Goal: Information Seeking & Learning: Learn about a topic

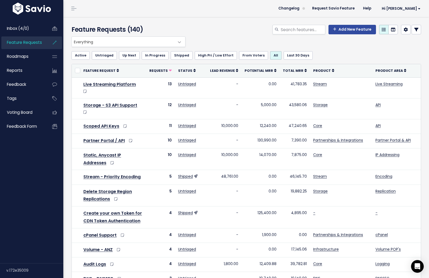
click at [127, 46] on span "Everything" at bounding box center [123, 42] width 103 height 10
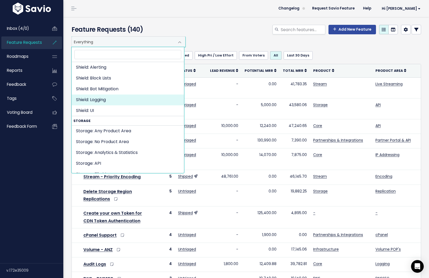
scroll to position [870, 0]
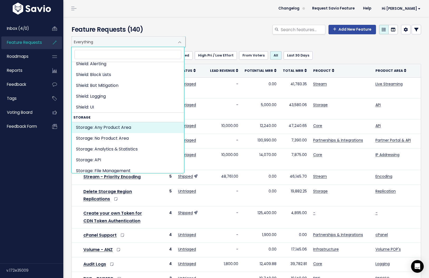
select select "STORAGE:"
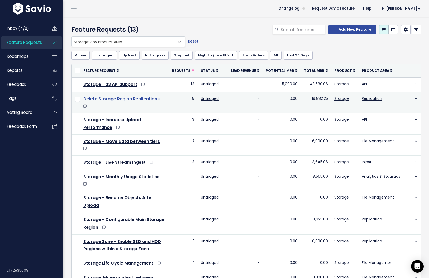
click at [129, 100] on link "Delete Storage Region Replications" at bounding box center [121, 99] width 76 height 6
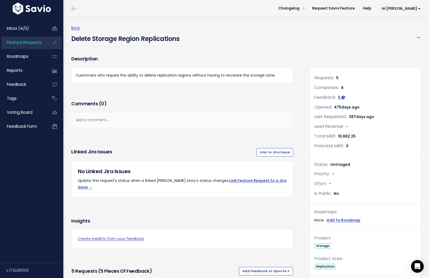
click at [120, 36] on h4 "Delete Storage Region Replications" at bounding box center [125, 37] width 108 height 12
drag, startPoint x: 251, startPoint y: 59, endPoint x: 197, endPoint y: 40, distance: 57.0
click at [251, 59] on h3 "Description" at bounding box center [182, 58] width 222 height 7
click at [117, 39] on h4 "Delete Storage Region Replications" at bounding box center [125, 37] width 108 height 12
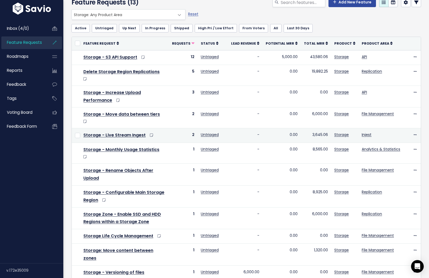
scroll to position [31, 0]
